Goal: Task Accomplishment & Management: Use online tool/utility

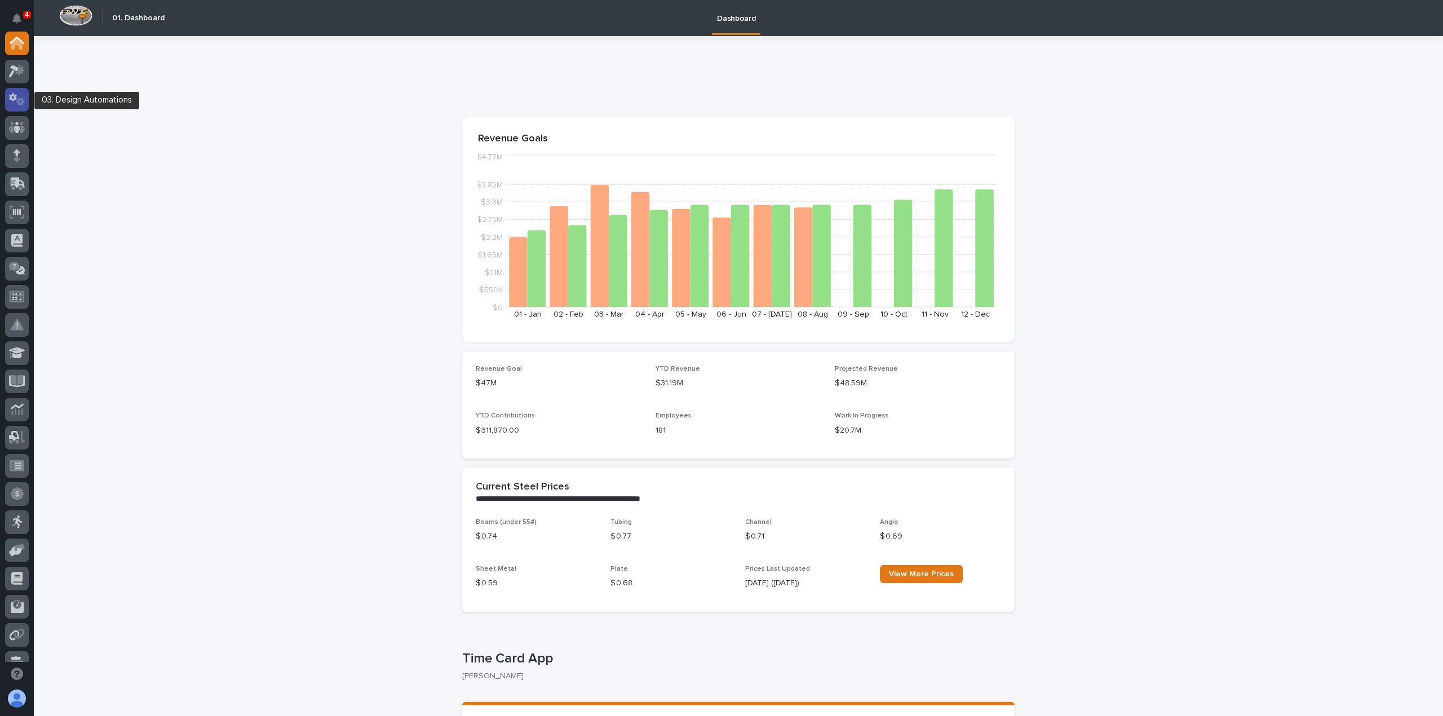
click at [23, 95] on icon at bounding box center [17, 99] width 16 height 13
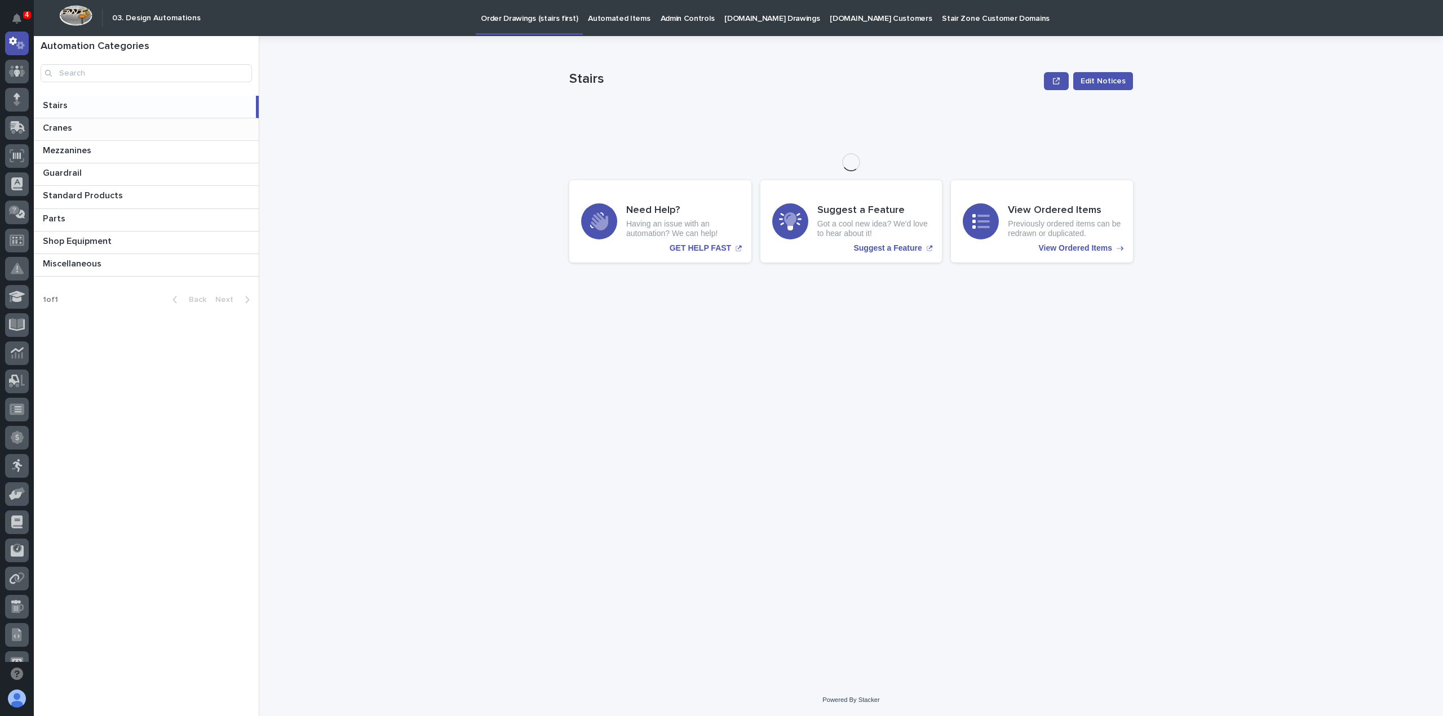
click at [61, 126] on p "Cranes" at bounding box center [59, 127] width 32 height 13
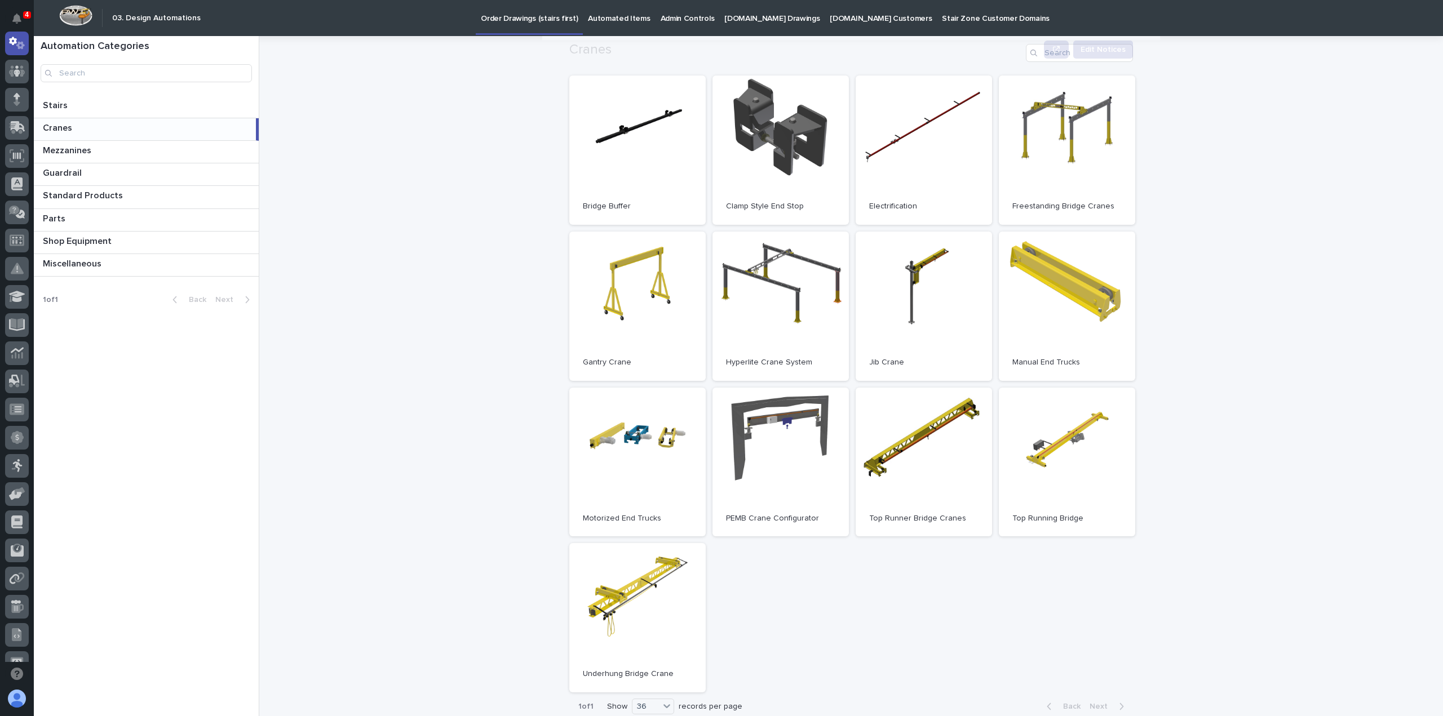
scroll to position [169, 0]
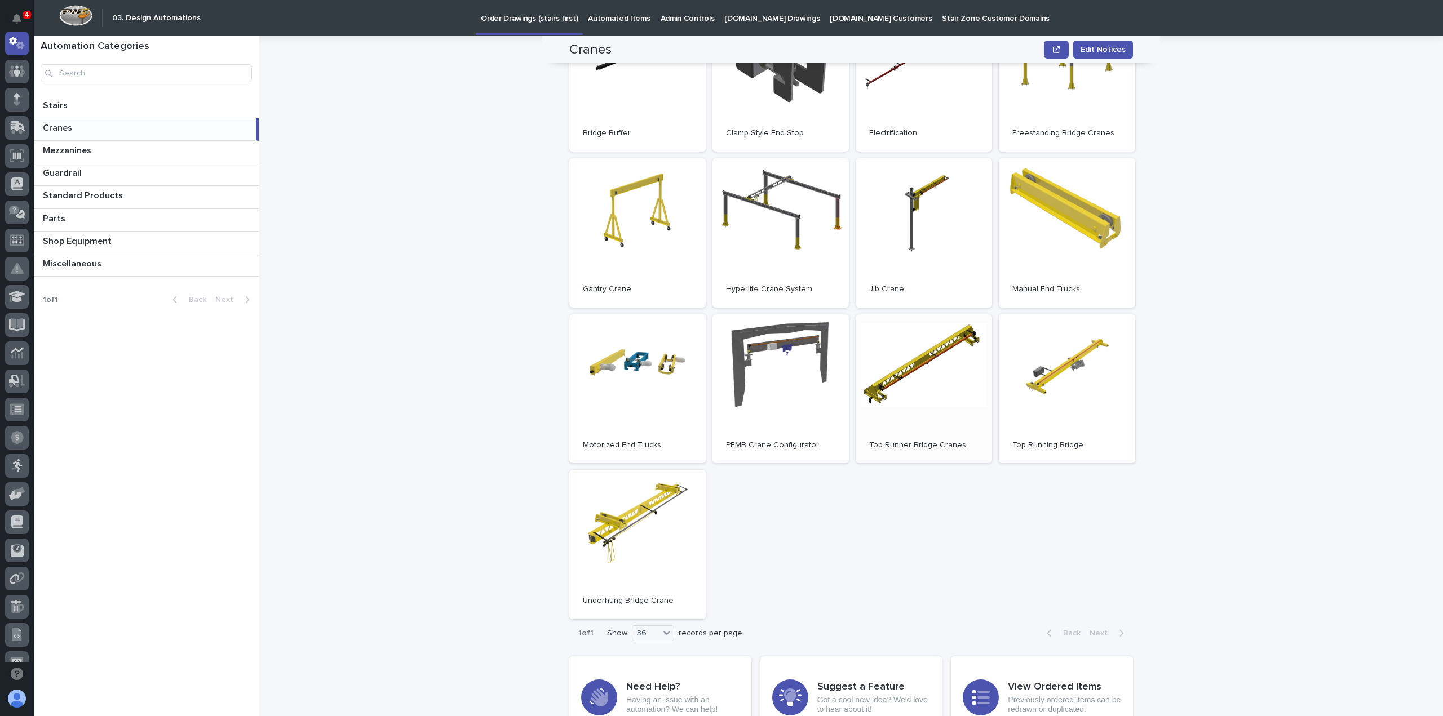
click at [923, 419] on link "Open" at bounding box center [923, 388] width 136 height 149
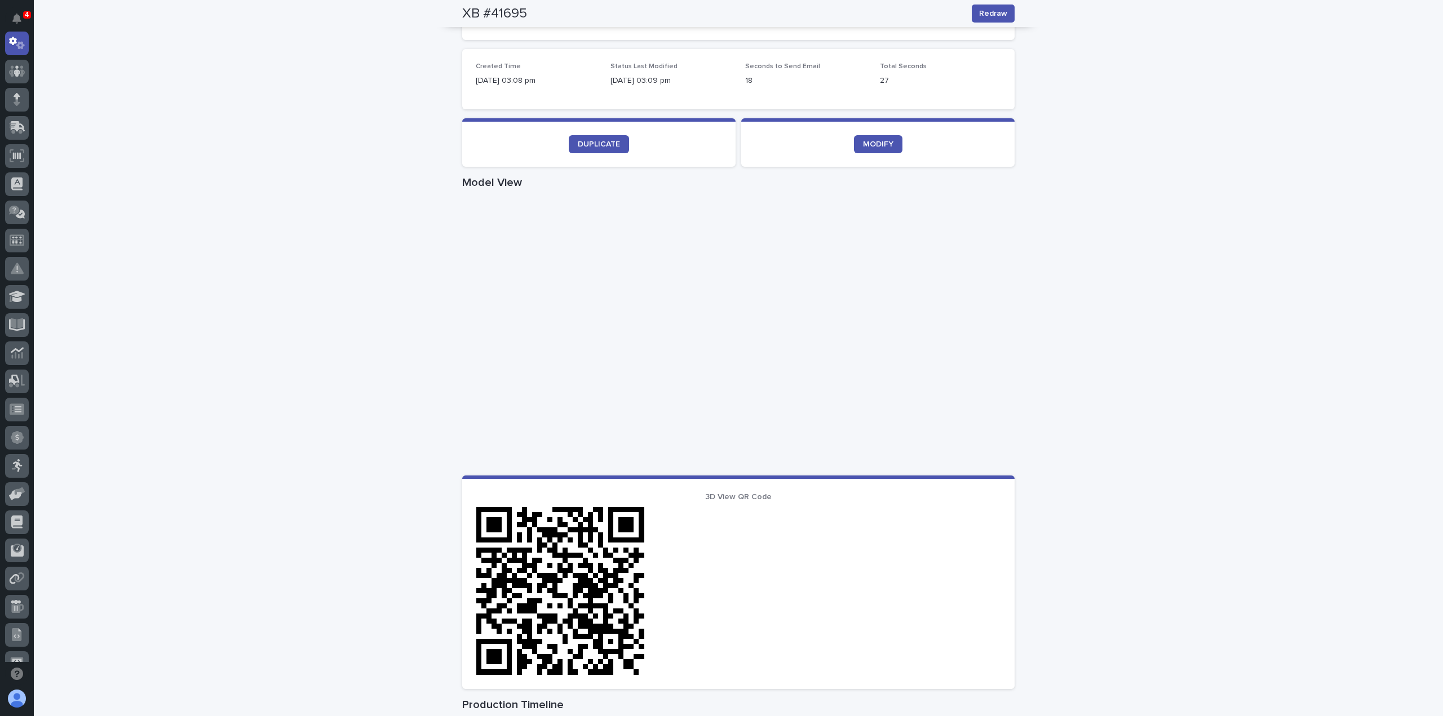
scroll to position [364, 0]
